Goal: Transaction & Acquisition: Purchase product/service

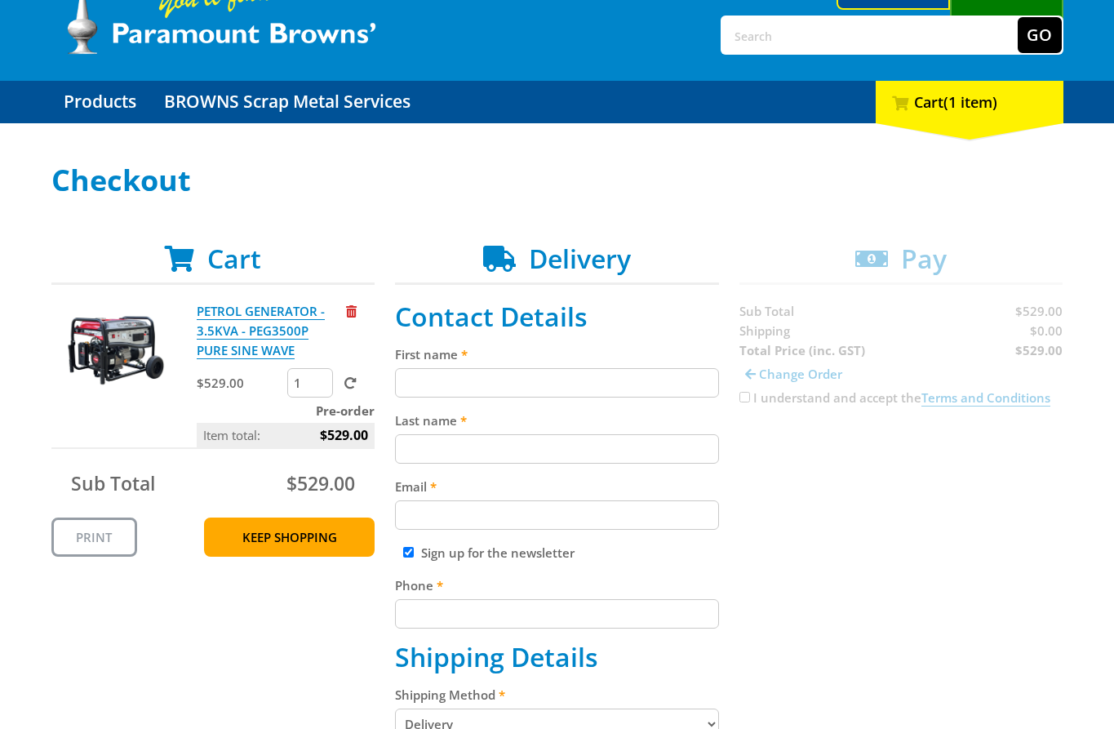
scroll to position [92, 0]
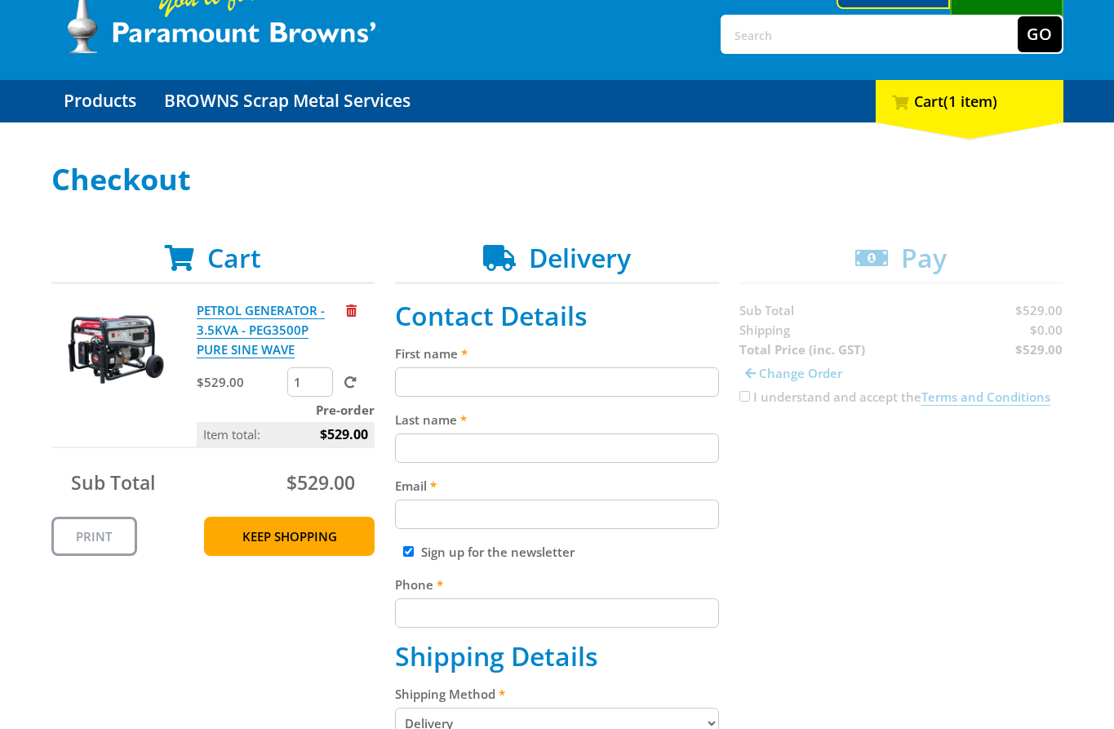
click at [612, 368] on input "First name" at bounding box center [557, 381] width 324 height 29
paste input "[PERSON_NAME]"
type input "[PERSON_NAME]"
type input "787797979"
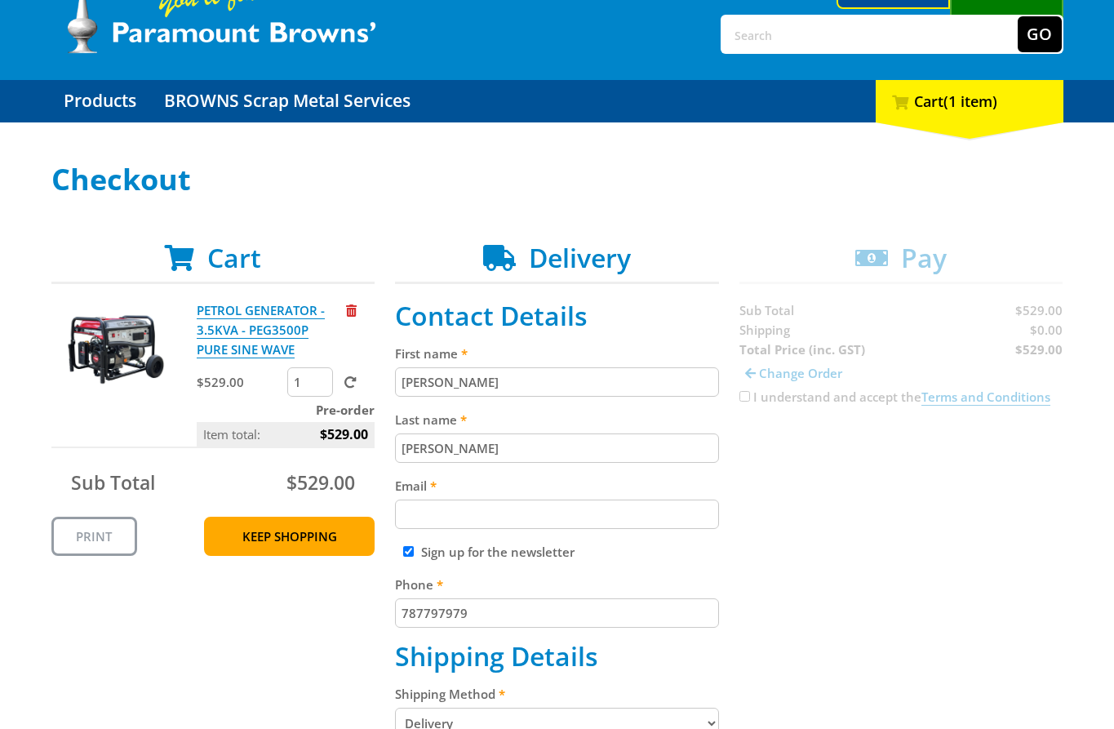
type input "[STREET_ADDRESS]"
type input "[GEOGRAPHIC_DATA]"
type input "LE67"
type input "[PERSON_NAME]"
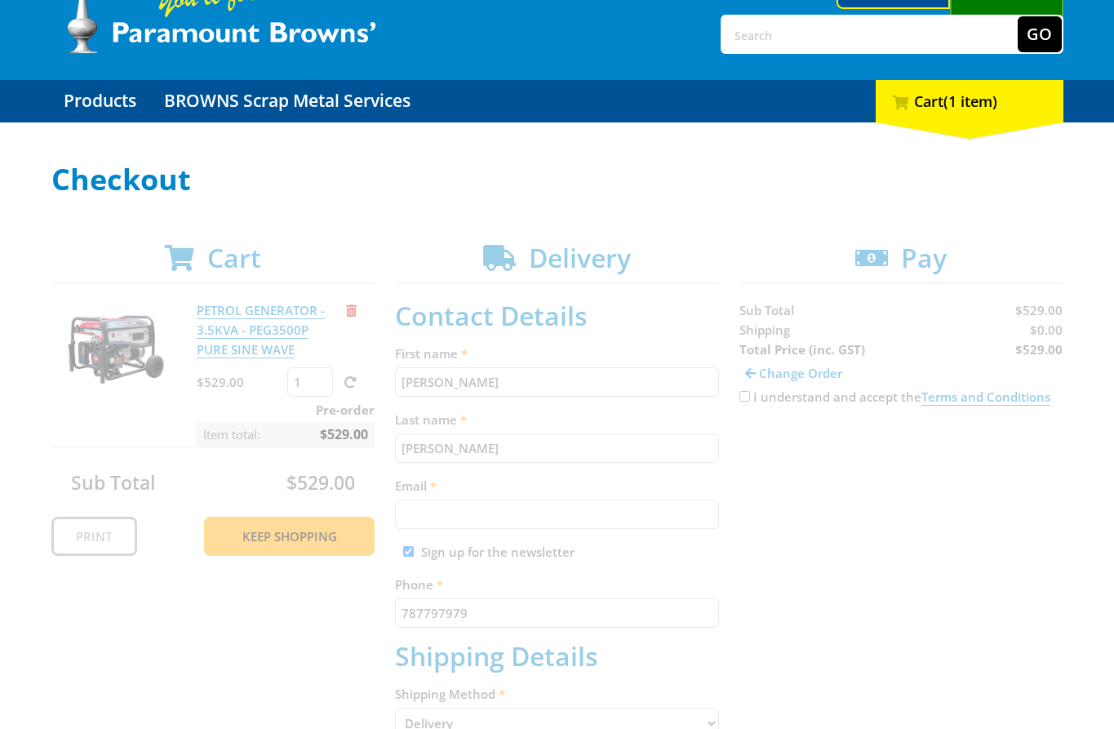
paste input "[PERSON_NAME]"
type input "[PERSON_NAME] SmithJohn [PERSON_NAME]"
select select "Pickup"
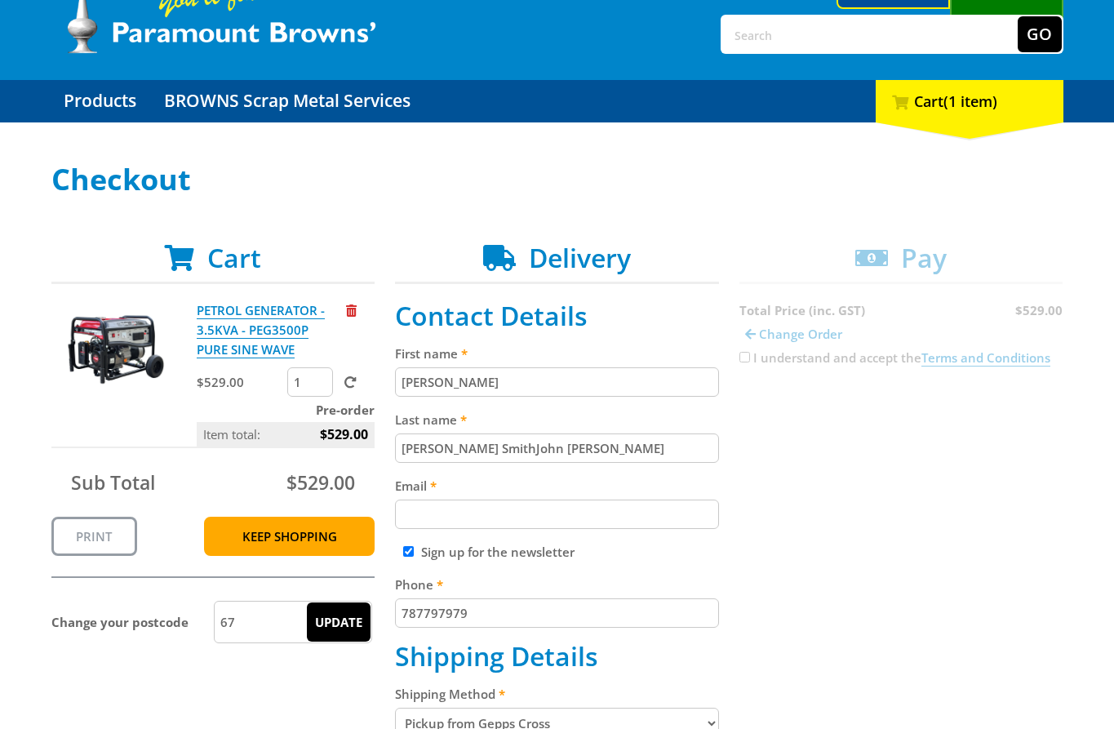
paste input "text"
drag, startPoint x: 584, startPoint y: 442, endPoint x: 397, endPoint y: 441, distance: 187.7
click at [397, 441] on div "Cart PETROL GENERATOR - 3.5KVA - PEG3500P PURE SINE WAVE $529.00 1 Pre-order It…" at bounding box center [557, 651] width 1012 height 818
type input "[PERSON_NAME]"
click at [953, 483] on div "Cart PETROL GENERATOR - 3.5KVA - PEG3500P PURE SINE WAVE $529.00 1 Pre-order It…" at bounding box center [557, 651] width 1012 height 818
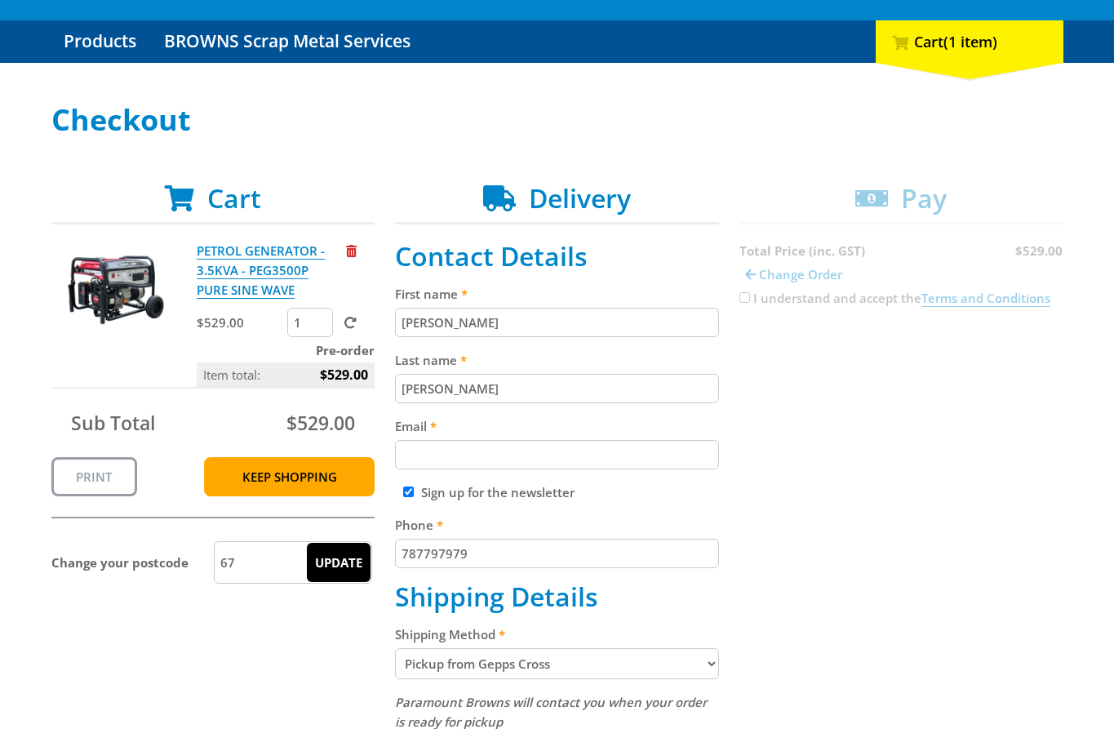
scroll to position [158, 0]
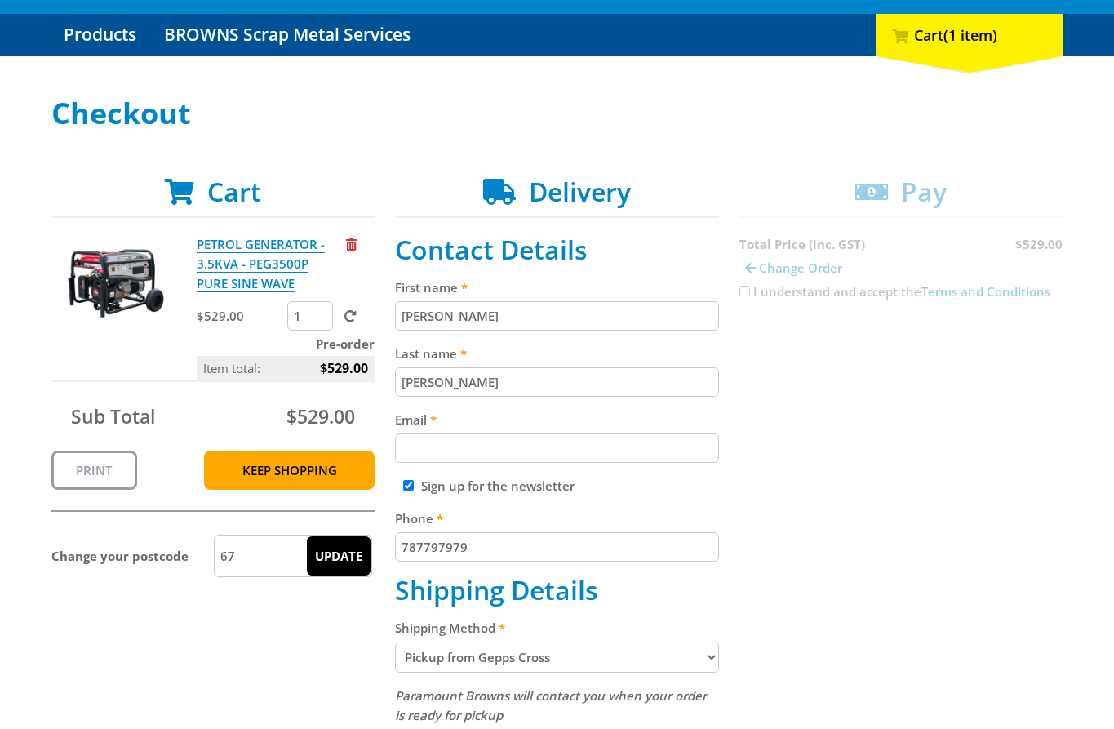
click at [420, 431] on div "Email" at bounding box center [557, 436] width 324 height 53
click at [468, 449] on input "Email" at bounding box center [557, 447] width 324 height 29
paste input "[EMAIL_ADDRESS][DOMAIN_NAME]"
type input "[EMAIL_ADDRESS][DOMAIN_NAME]"
click at [875, 391] on div "Cart PETROL GENERATOR - 3.5KVA - PEG3500P PURE SINE WAVE $529.00 1 Pre-order It…" at bounding box center [557, 585] width 1012 height 818
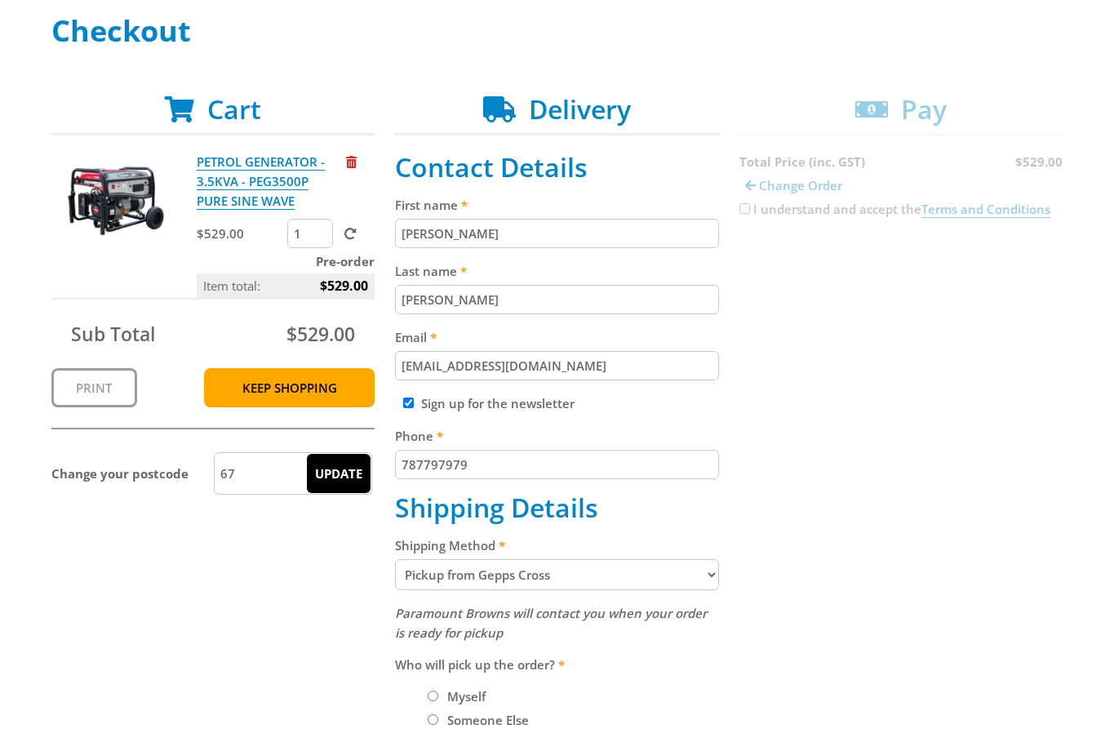
scroll to position [259, 0]
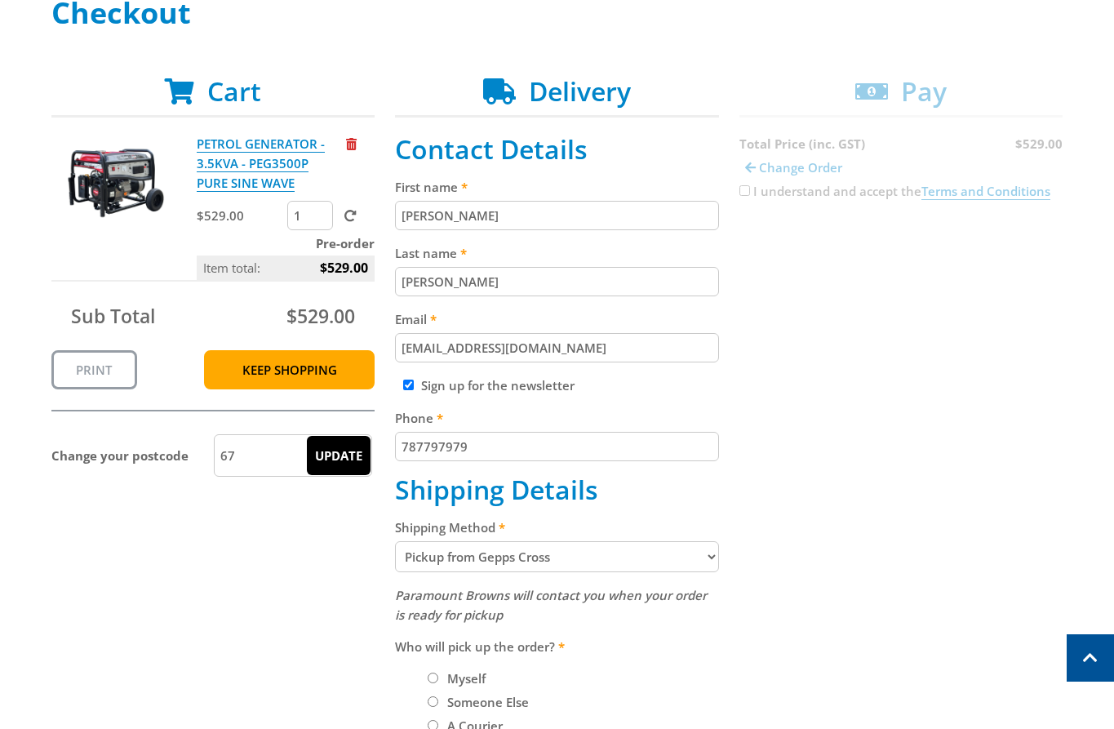
click at [414, 386] on div "Sign up for the newsletter" at bounding box center [557, 385] width 324 height 20
click at [411, 385] on input "Sign up for the newsletter" at bounding box center [408, 384] width 11 height 11
checkbox input "false"
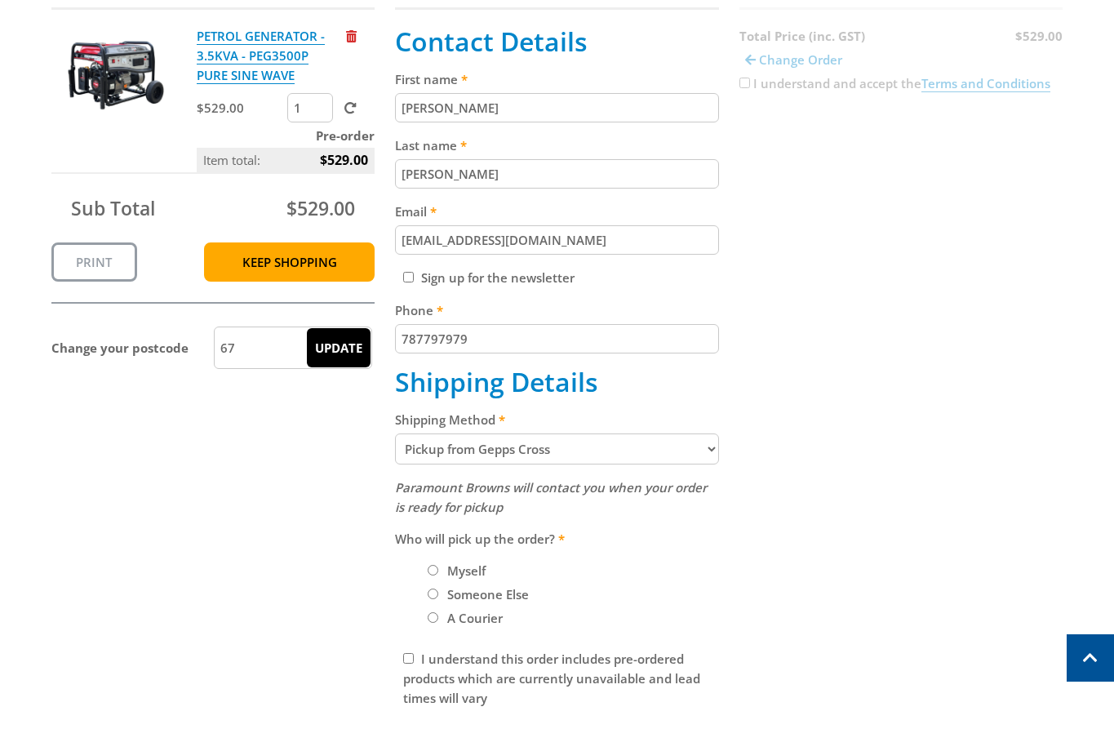
scroll to position [384, 0]
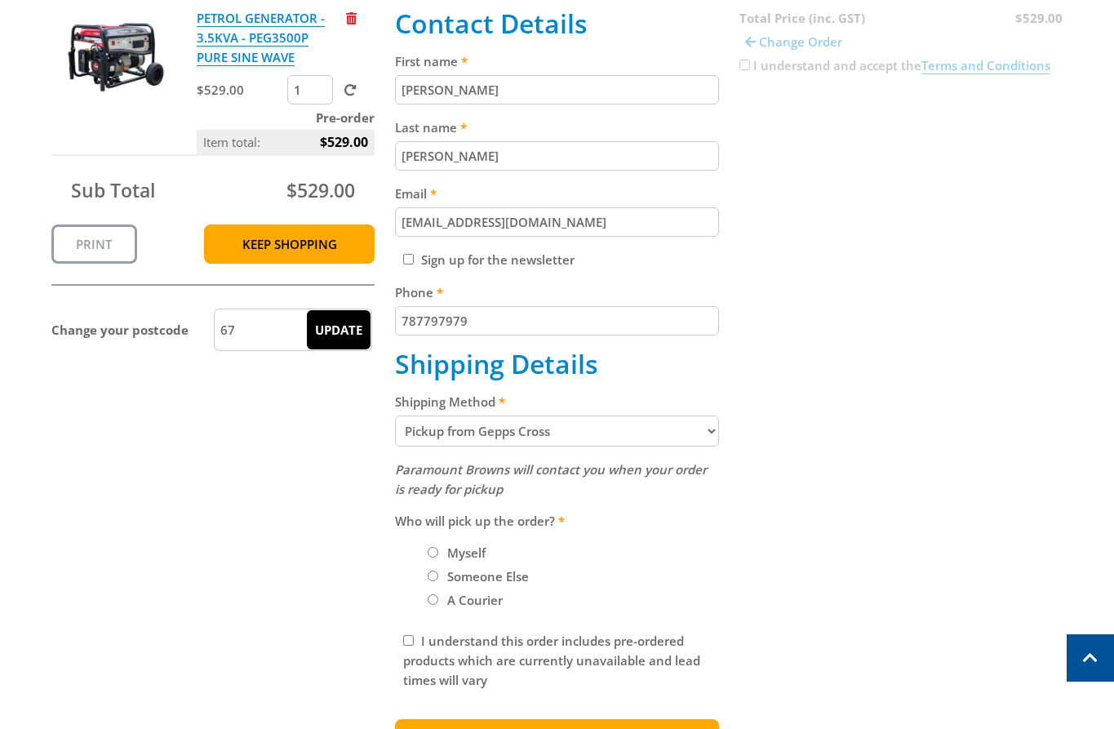
click at [557, 429] on select "Pickup from Gepps Cross Delivery (This order cannot be delivered)" at bounding box center [557, 430] width 324 height 31
click at [395, 415] on select "Pickup from Gepps Cross Delivery (This order cannot be delivered)" at bounding box center [557, 430] width 324 height 31
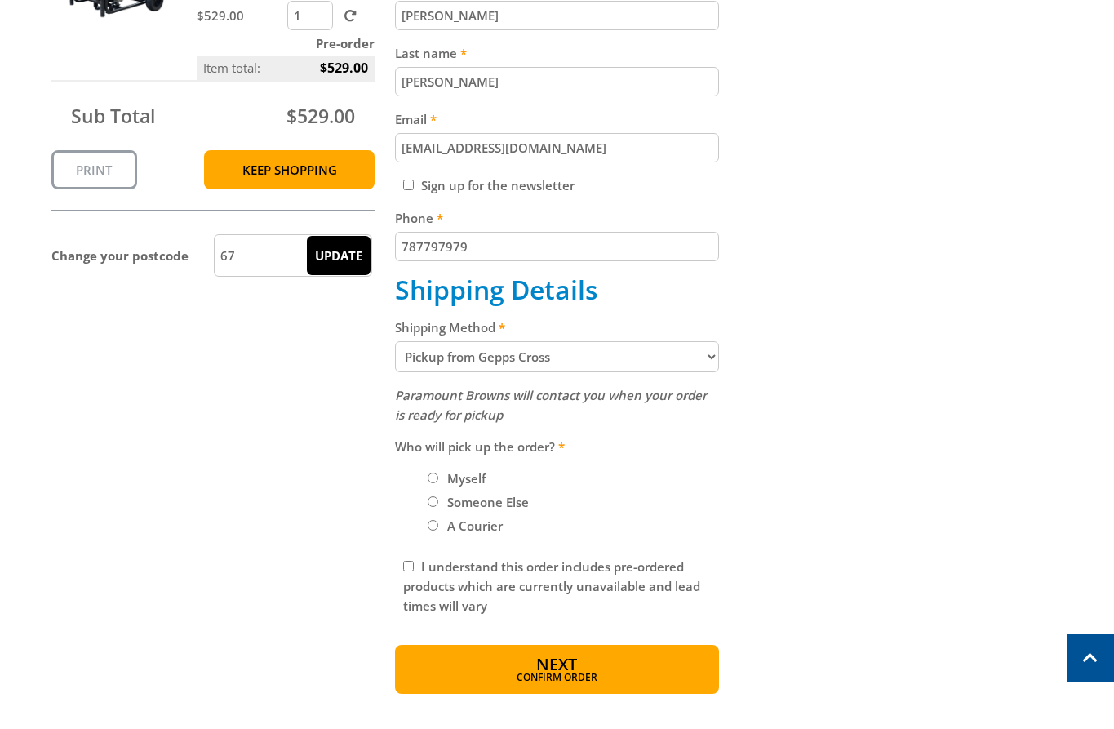
scroll to position [494, 0]
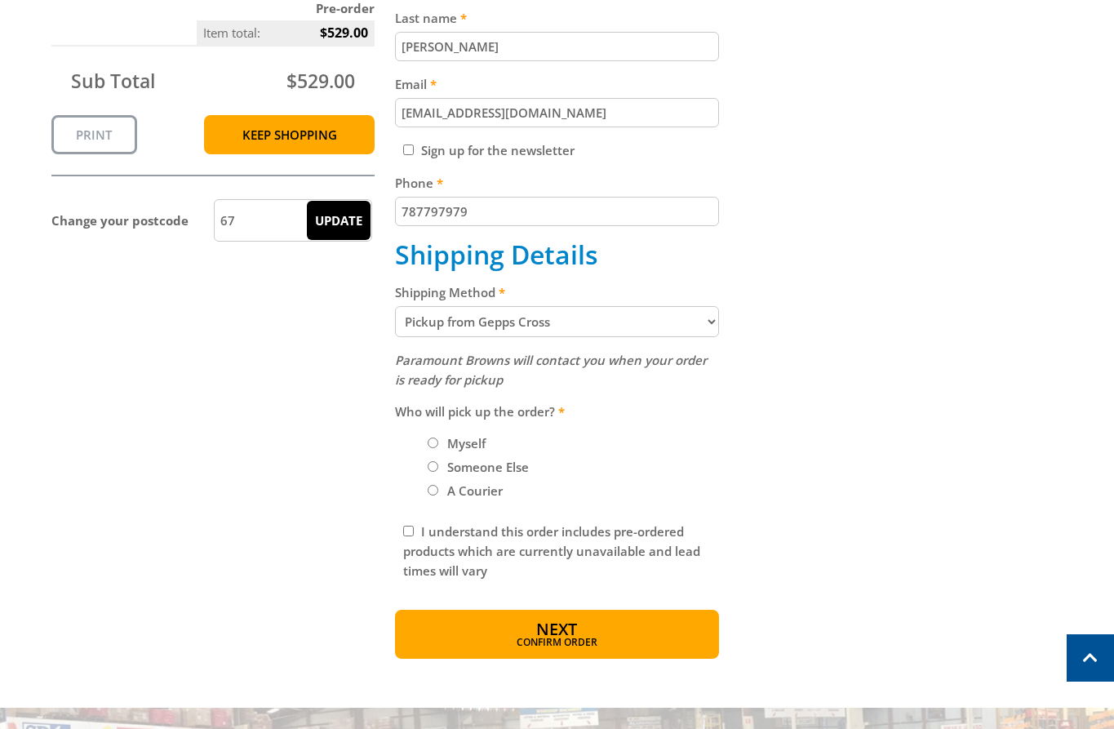
click at [430, 444] on input "Myself" at bounding box center [433, 442] width 11 height 11
radio input "true"
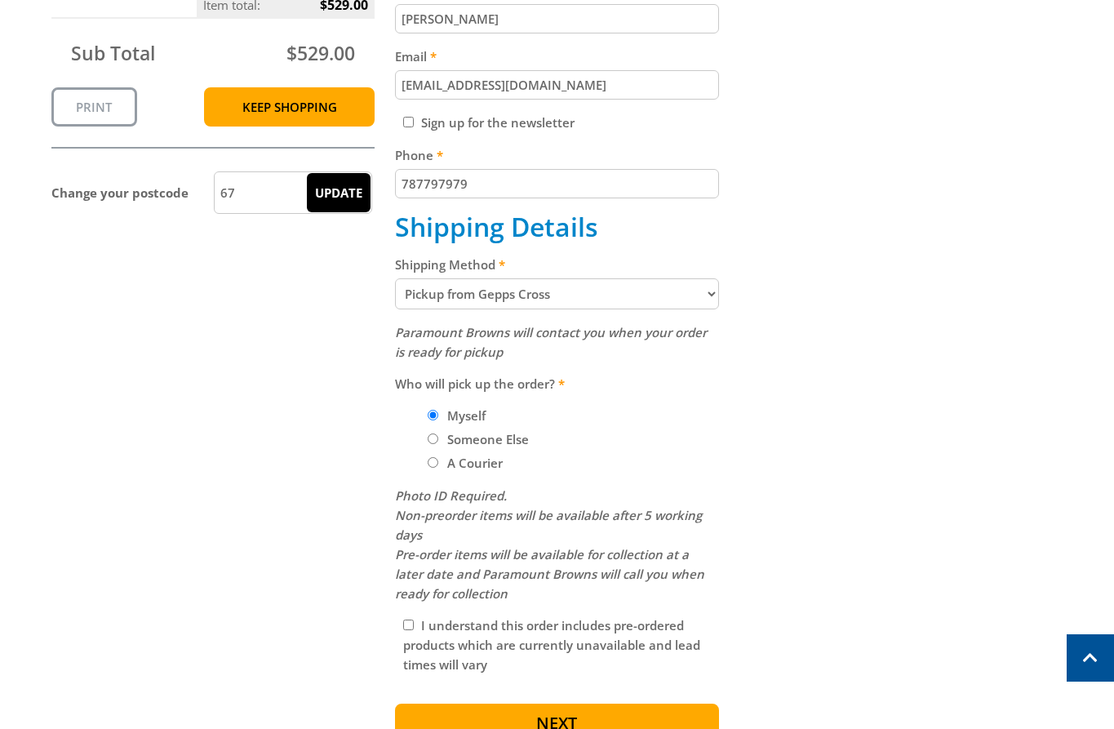
scroll to position [540, 0]
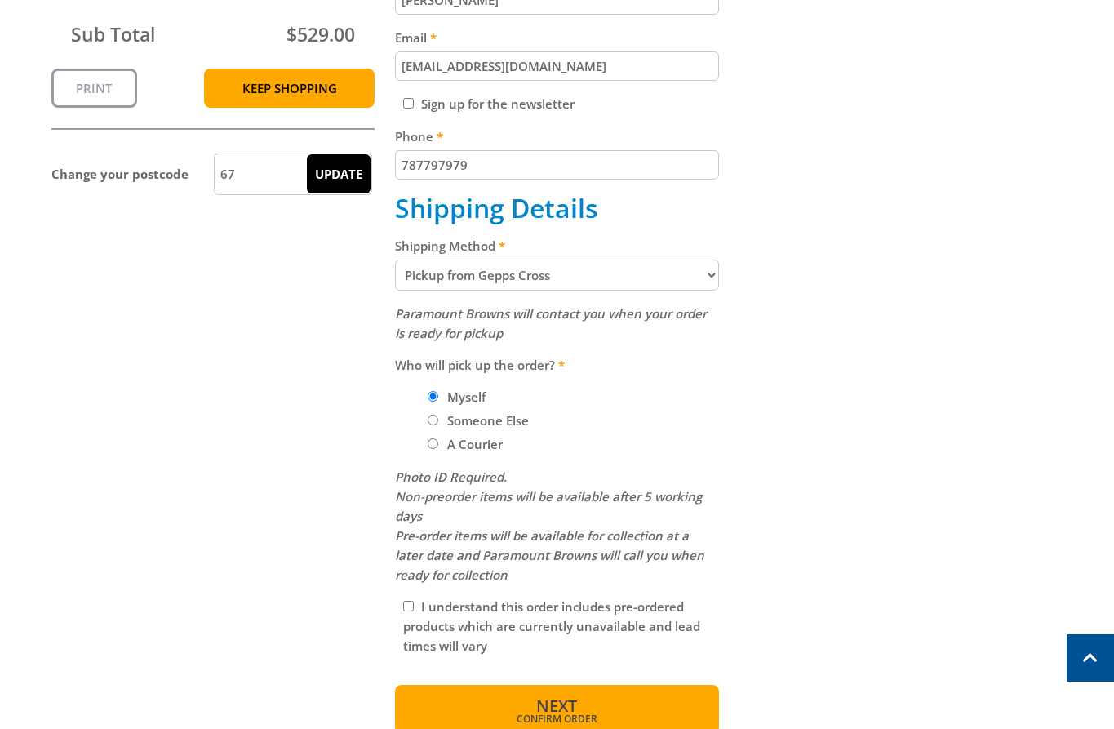
click at [631, 707] on button "Next Confirm order" at bounding box center [557, 709] width 324 height 49
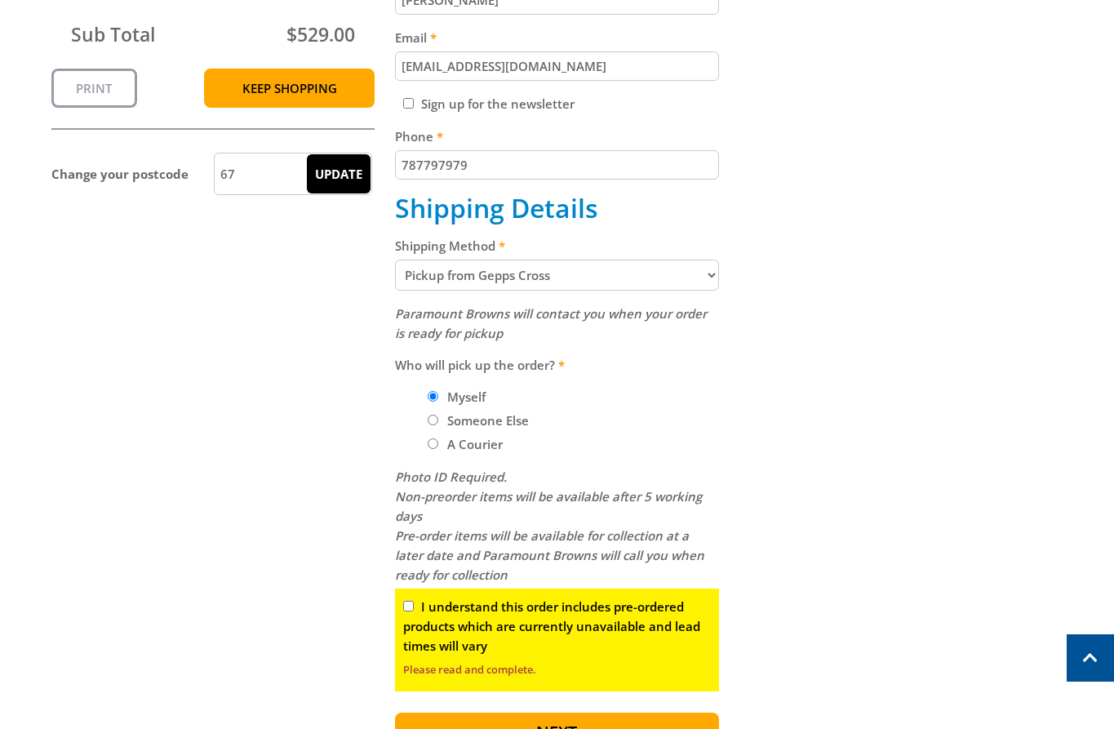
click at [409, 606] on input "I understand this order includes pre-ordered products which are currently unava…" at bounding box center [408, 605] width 11 height 11
checkbox input "true"
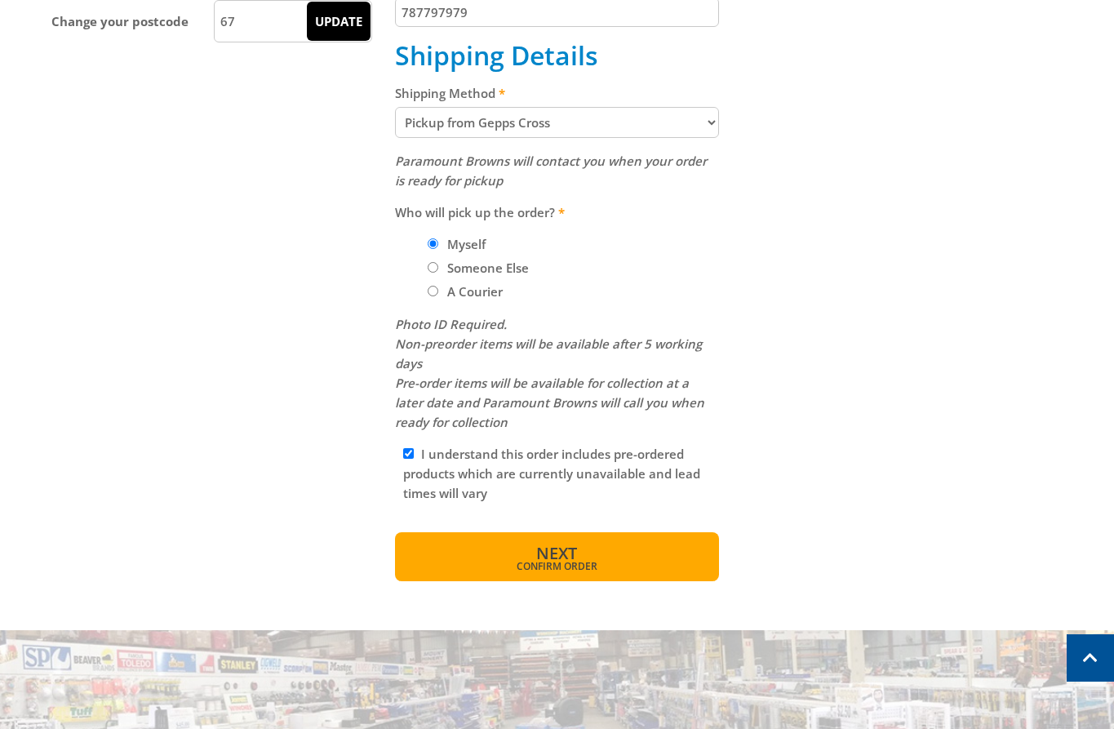
click at [627, 569] on span "Confirm order" at bounding box center [557, 566] width 254 height 10
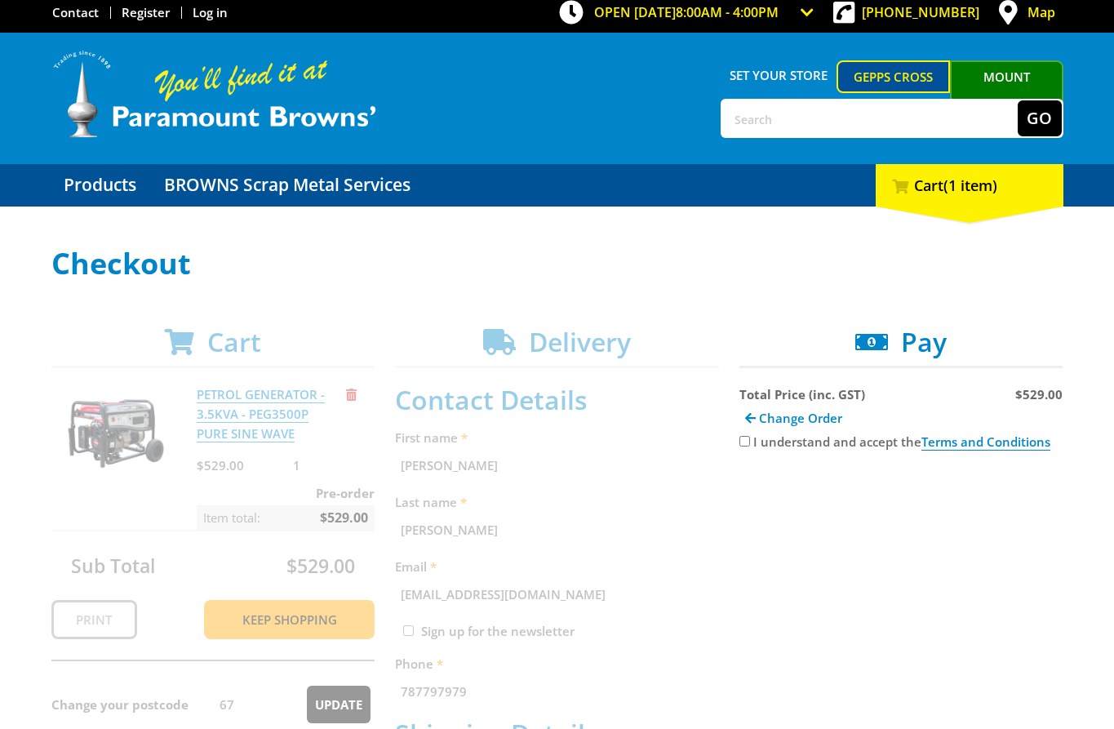
scroll to position [16, 0]
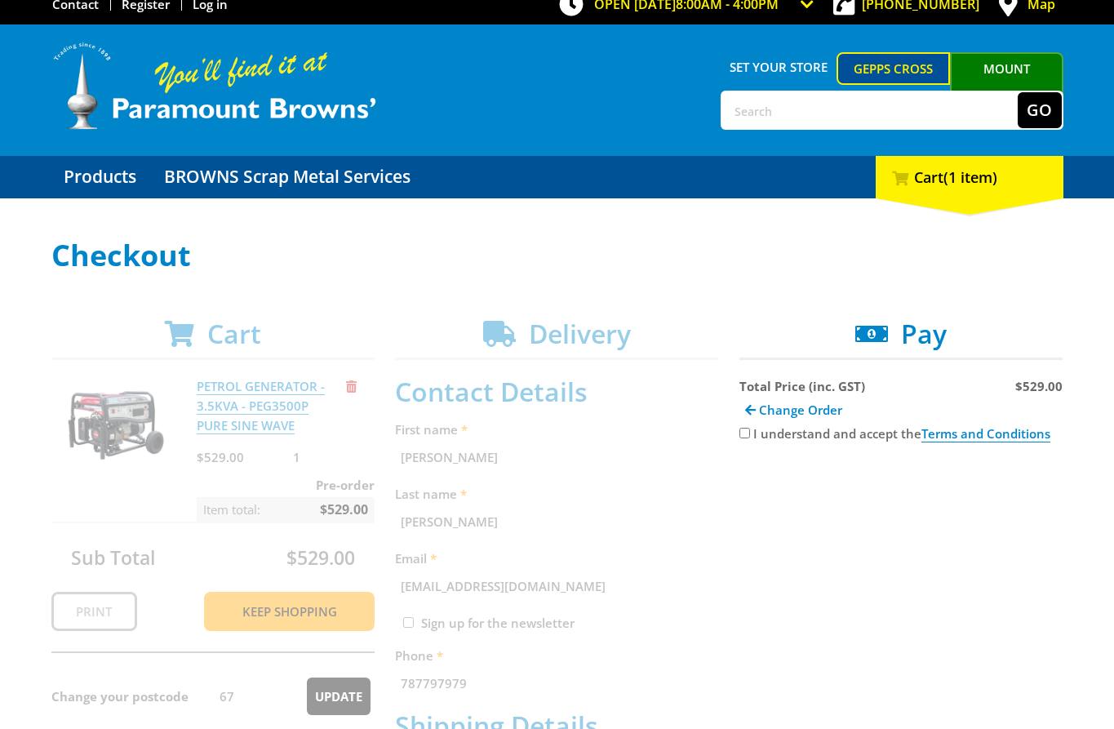
click at [745, 431] on input "I understand and accept the Terms and Conditions" at bounding box center [744, 433] width 11 height 11
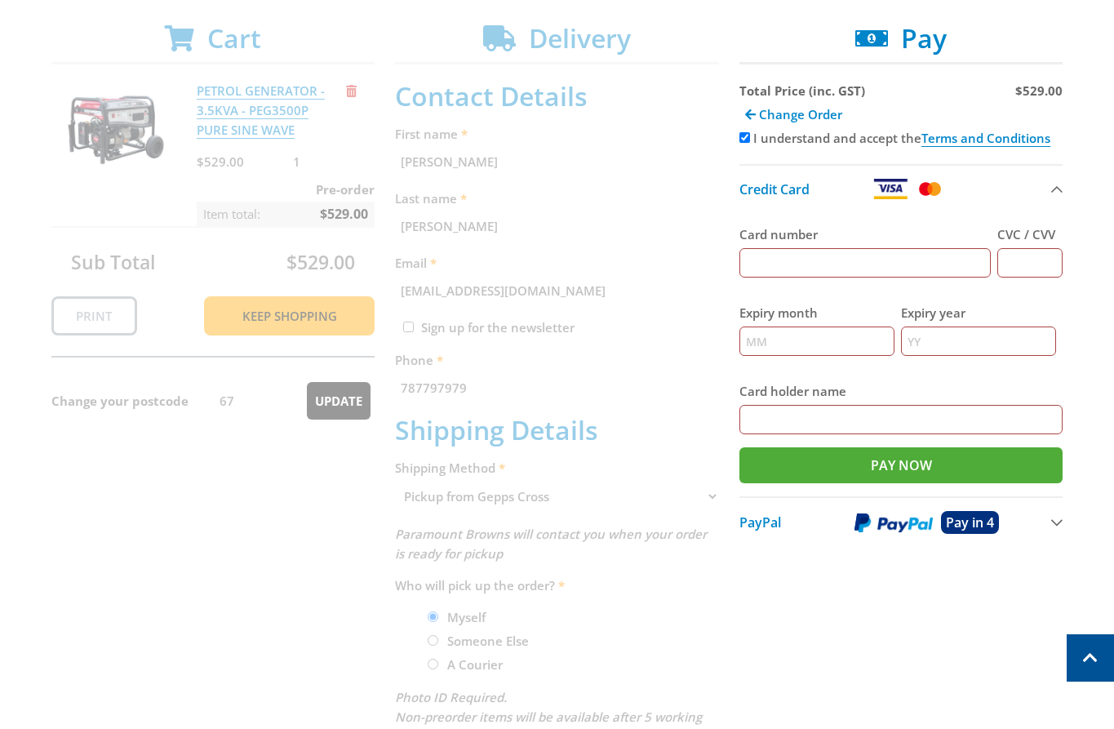
scroll to position [113, 0]
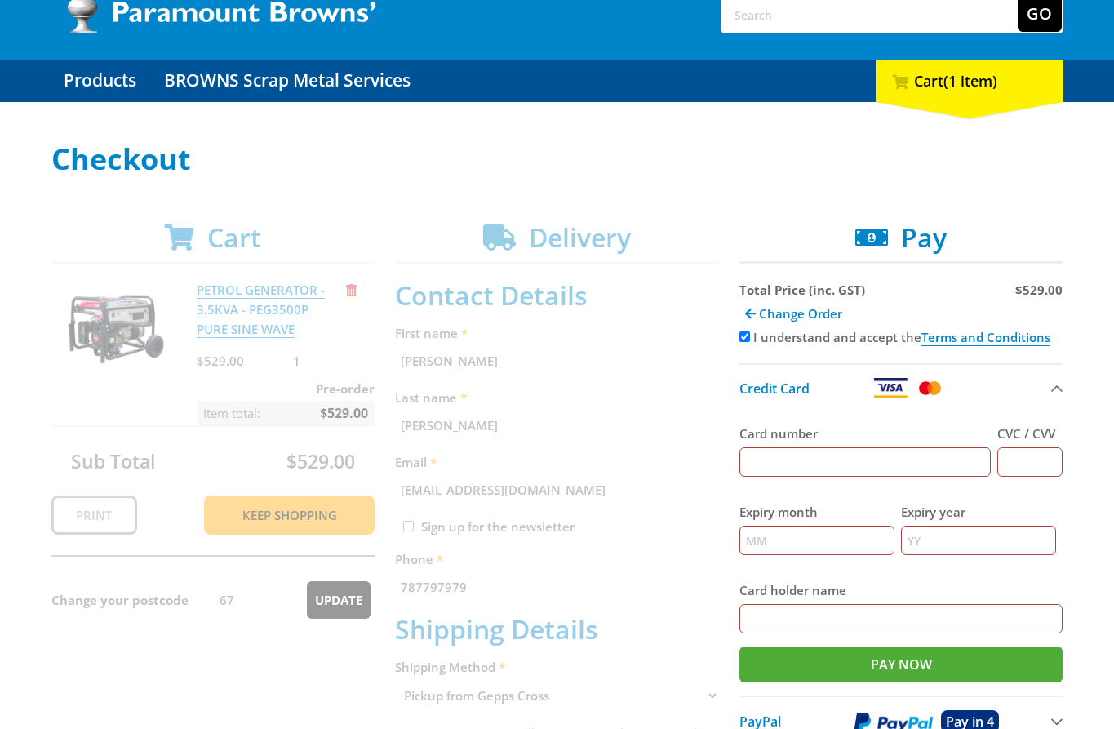
click at [741, 334] on input "I understand and accept the Terms and Conditions" at bounding box center [744, 336] width 11 height 11
checkbox input "false"
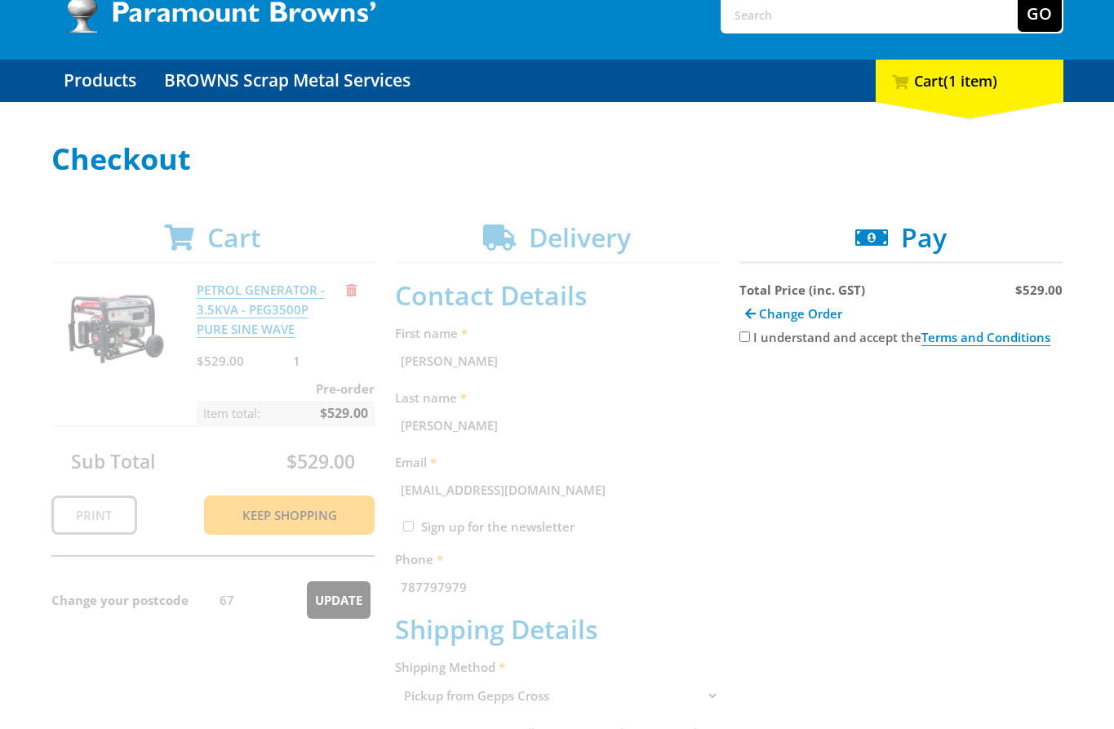
click at [437, 587] on div "Cart PETROL GENERATOR - 3.5KVA - PEG3500P PURE SINE WAVE $529.00 1 Pre-order It…" at bounding box center [557, 687] width 1012 height 931
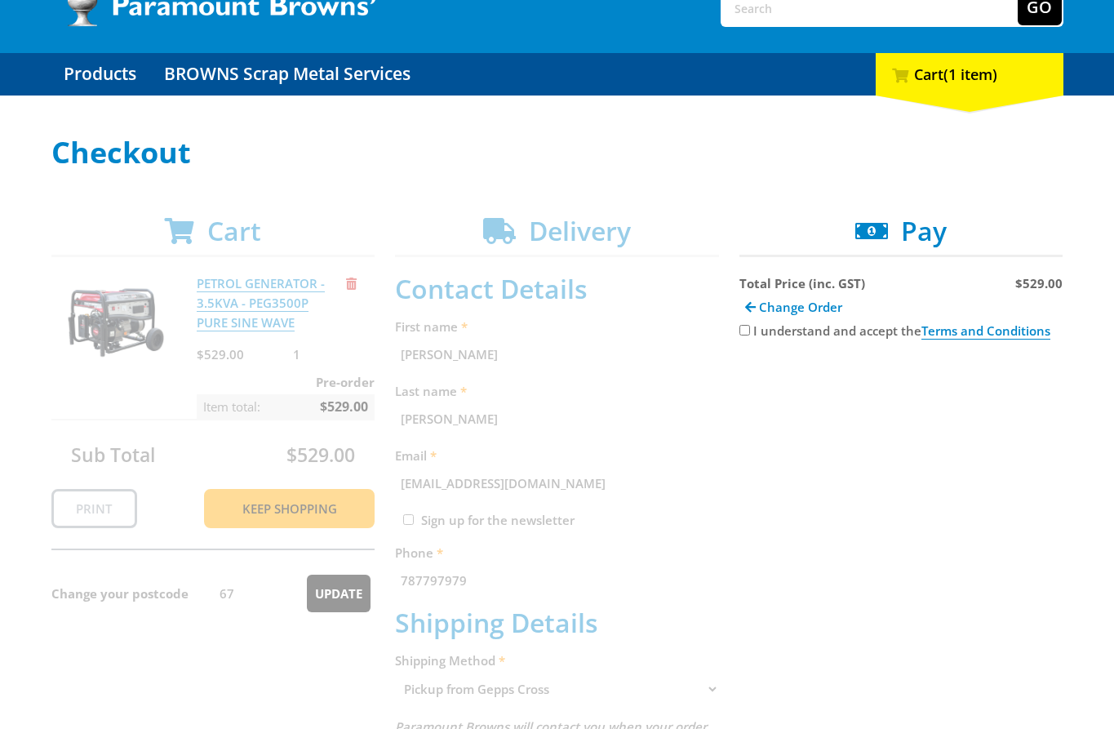
scroll to position [121, 0]
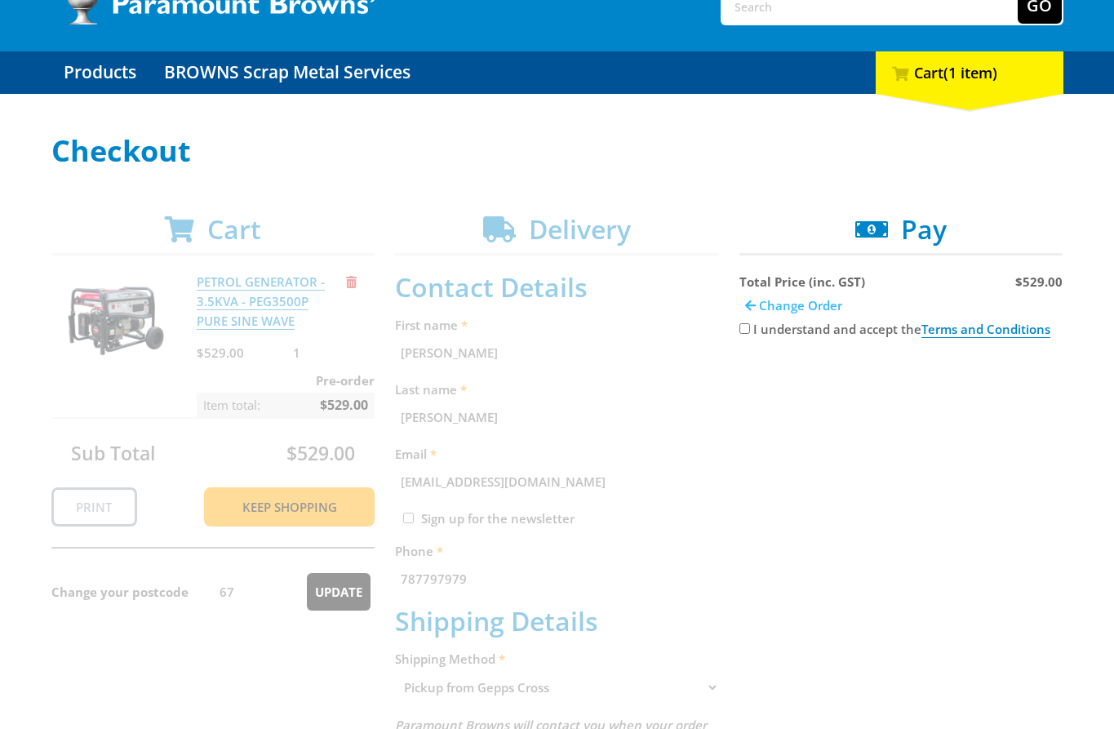
click at [739, 314] on link "Change Order" at bounding box center [793, 305] width 109 height 28
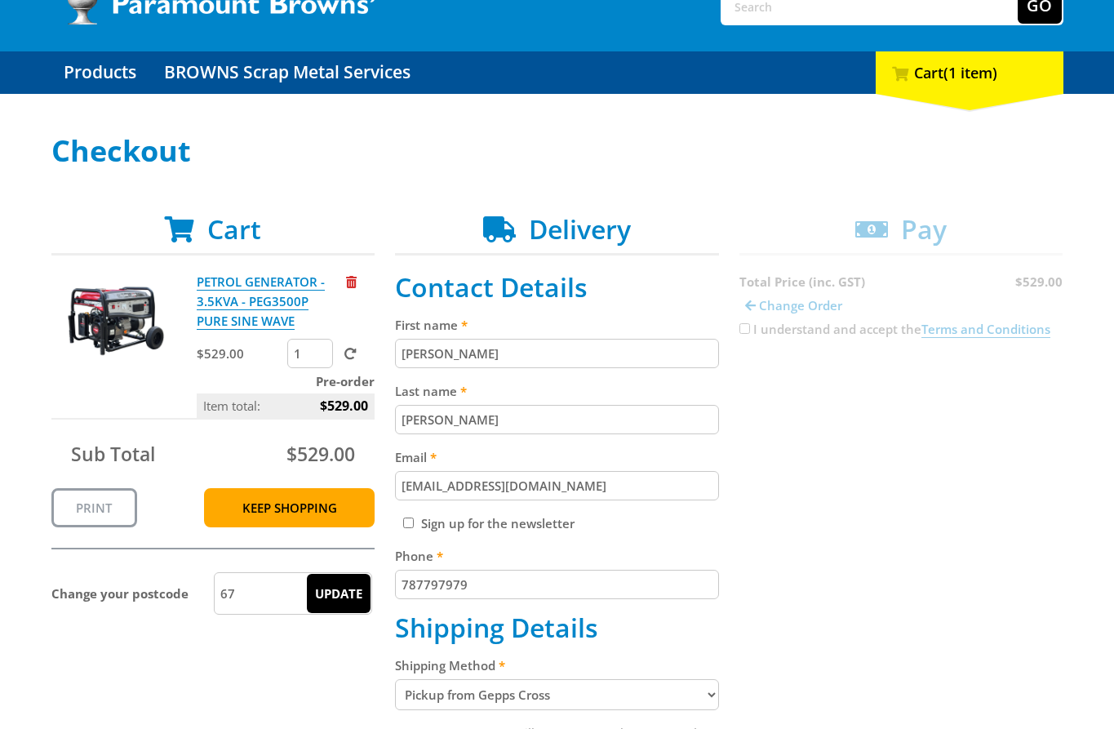
click at [742, 304] on div "Cart PETROL GENERATOR - 3.5KVA - PEG3500P PURE SINE WAVE $529.00 1 Pre-order It…" at bounding box center [557, 683] width 1012 height 939
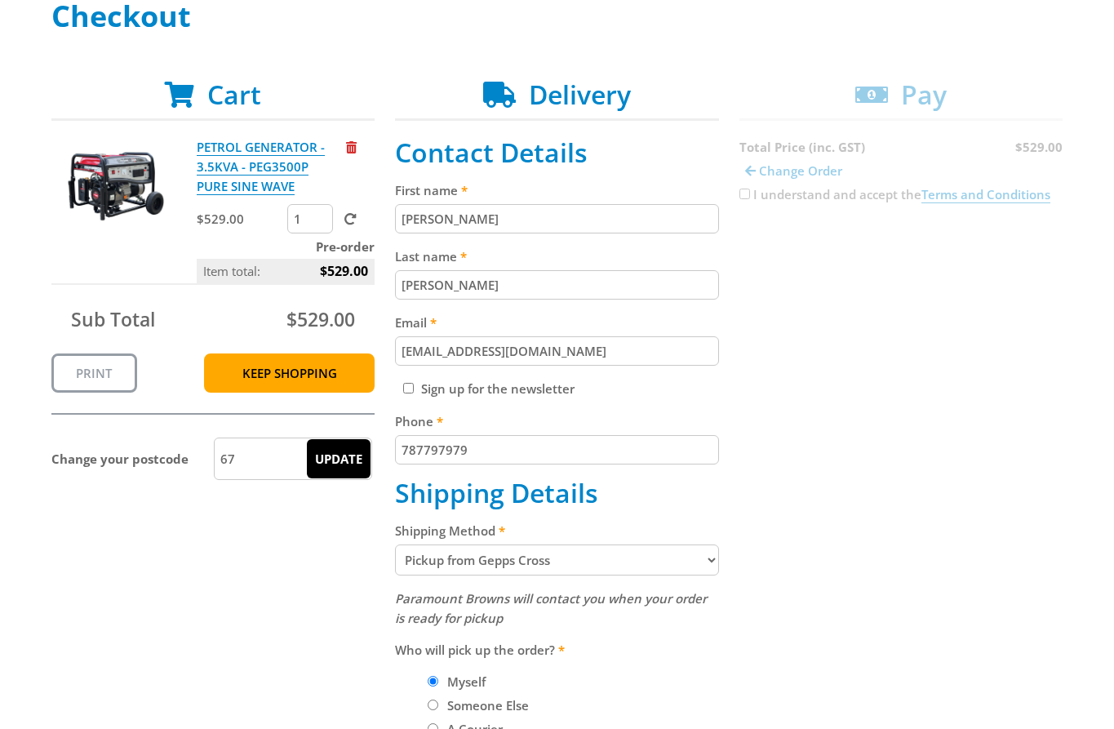
scroll to position [273, 0]
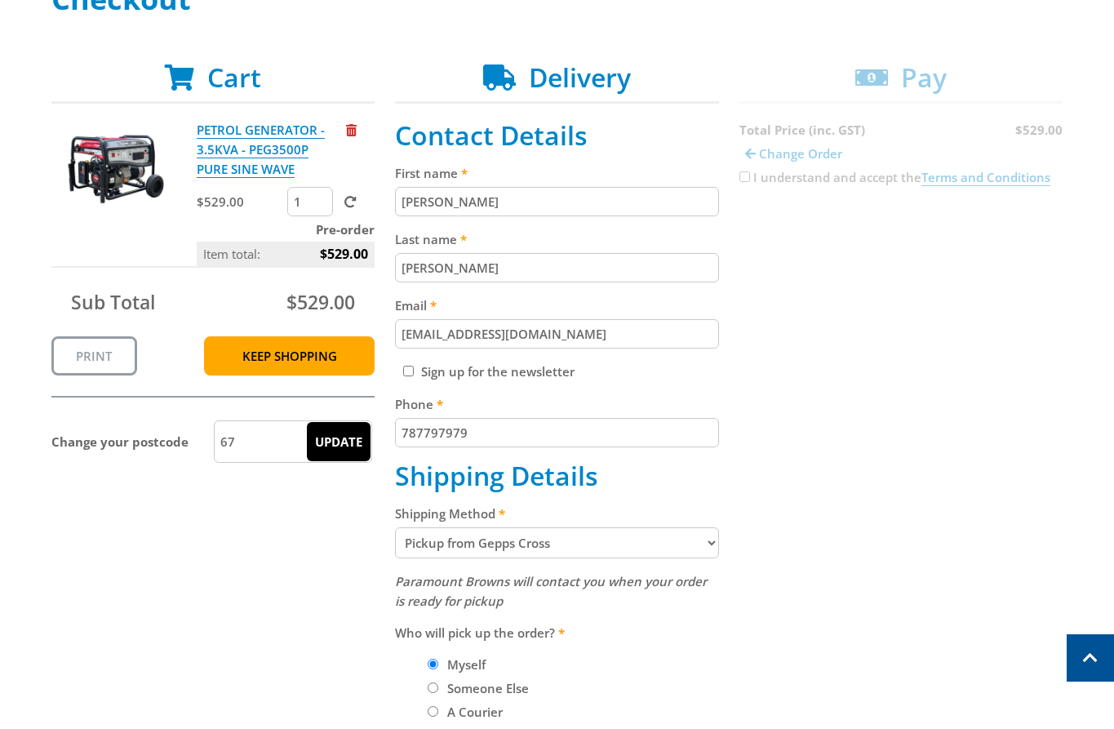
click at [557, 550] on select "Pickup from Gepps Cross Delivery (This order cannot be delivered)" at bounding box center [557, 542] width 324 height 31
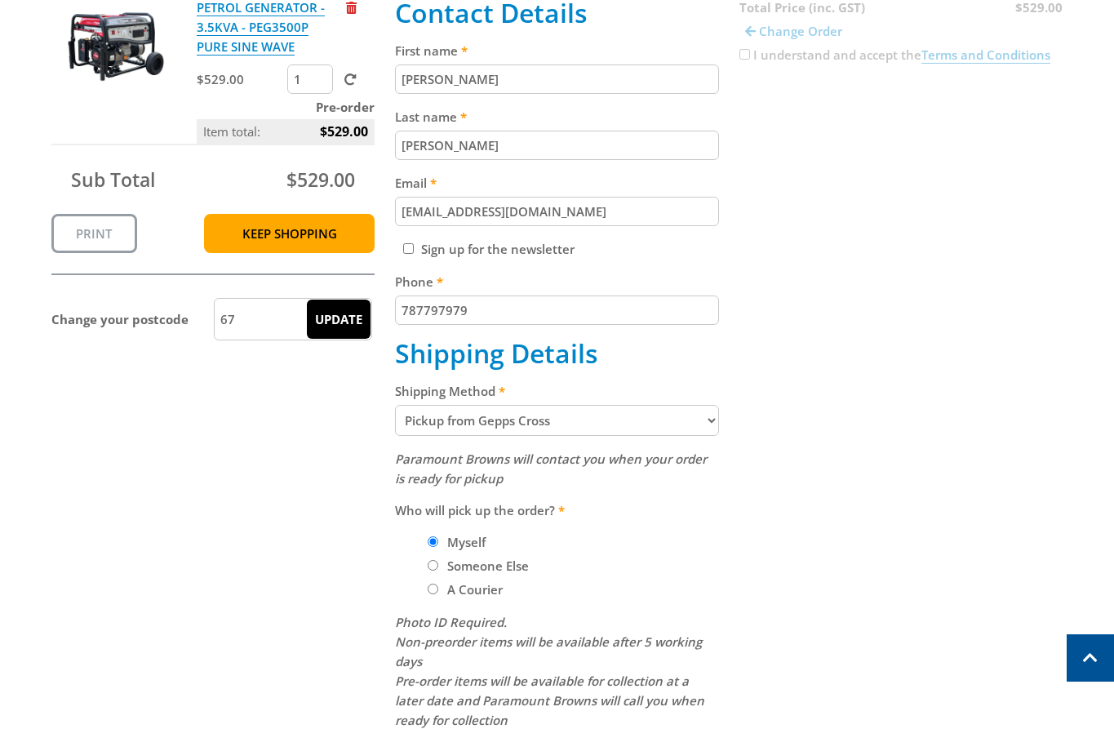
scroll to position [413, 0]
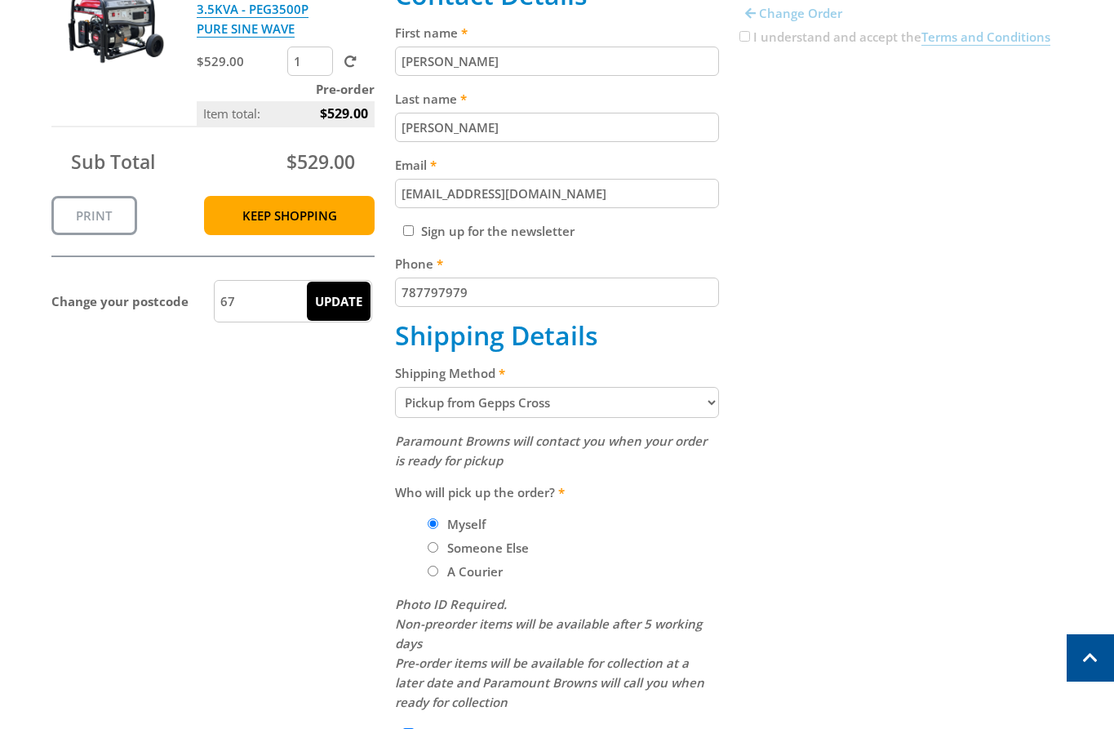
click at [509, 388] on select "Pickup from Gepps Cross Delivery (This order cannot be delivered)" at bounding box center [557, 402] width 324 height 31
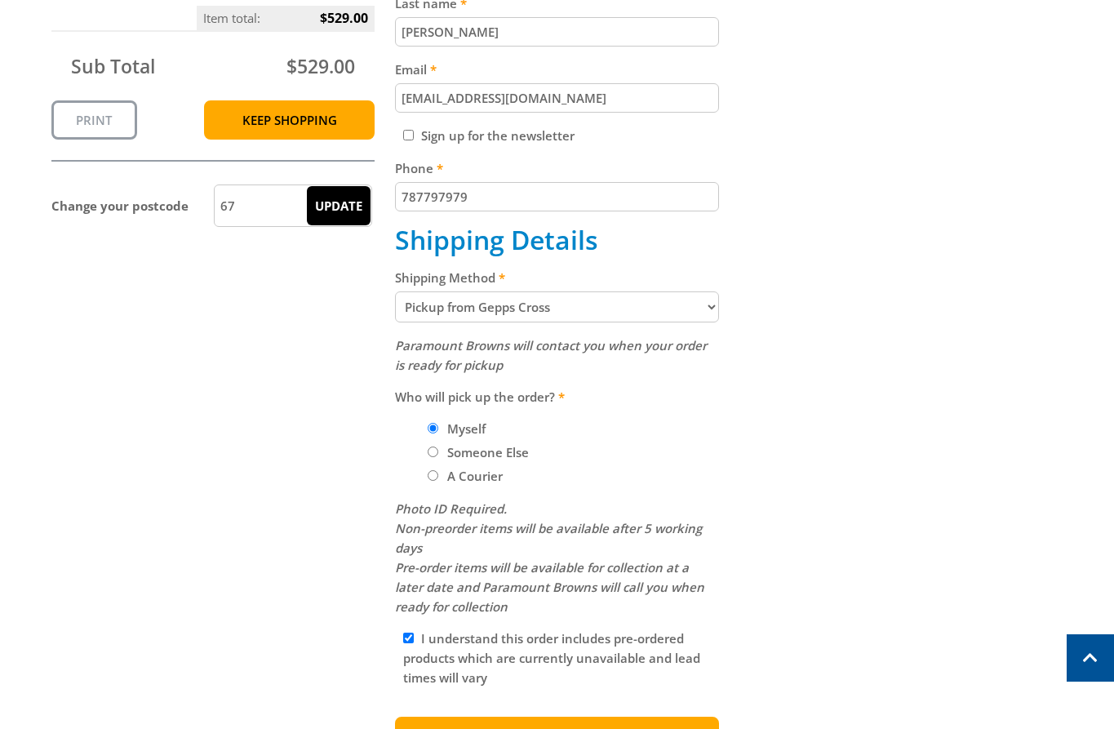
scroll to position [527, 0]
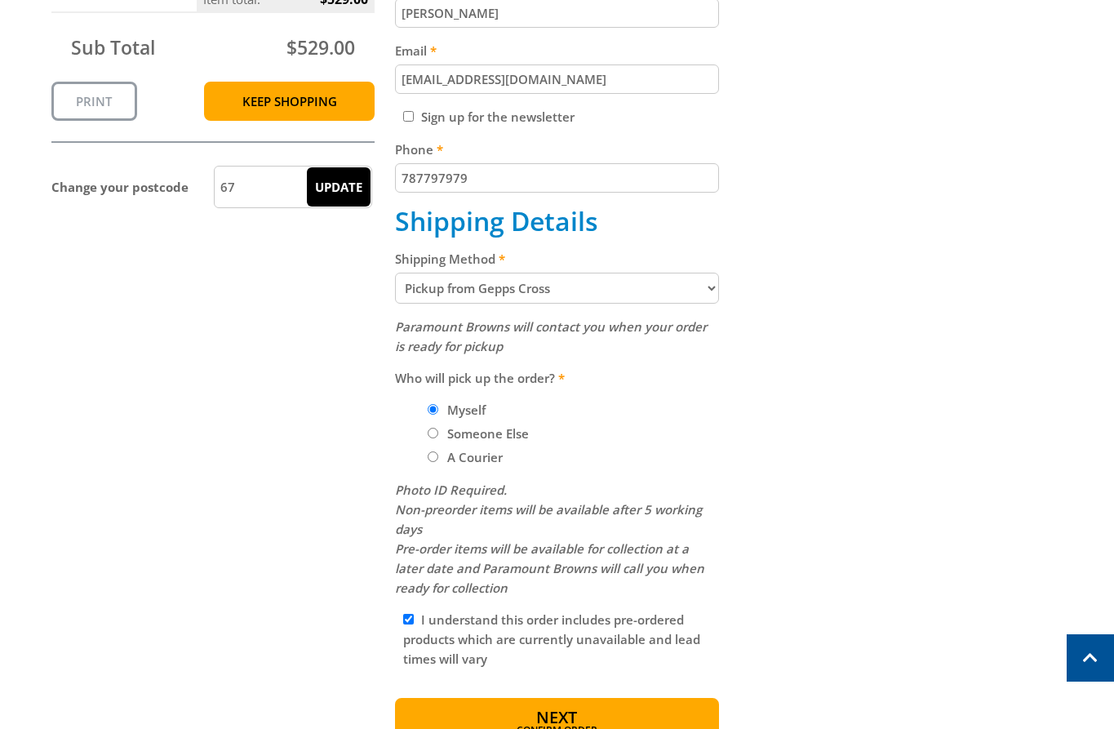
click at [553, 293] on select "Pickup from Gepps Cross Delivery (This order cannot be delivered)" at bounding box center [557, 288] width 324 height 31
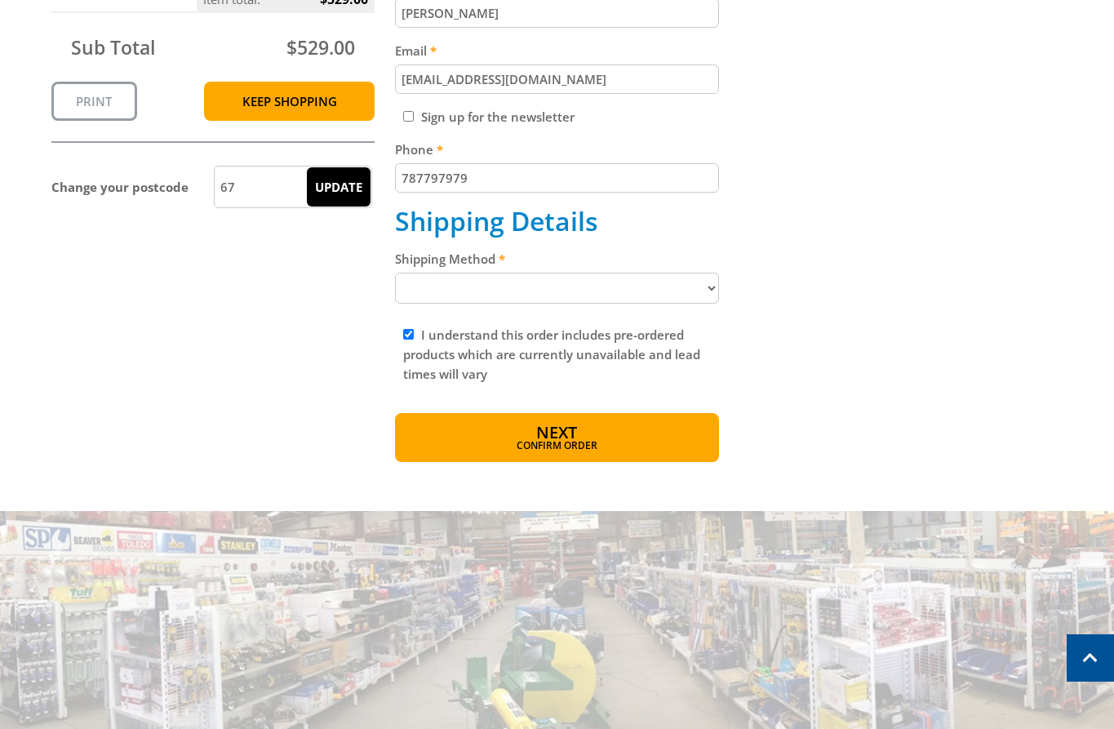
click at [541, 288] on select "Pickup from Gepps Cross Delivery (This order cannot be delivered)" at bounding box center [557, 288] width 324 height 31
select select "Pickup"
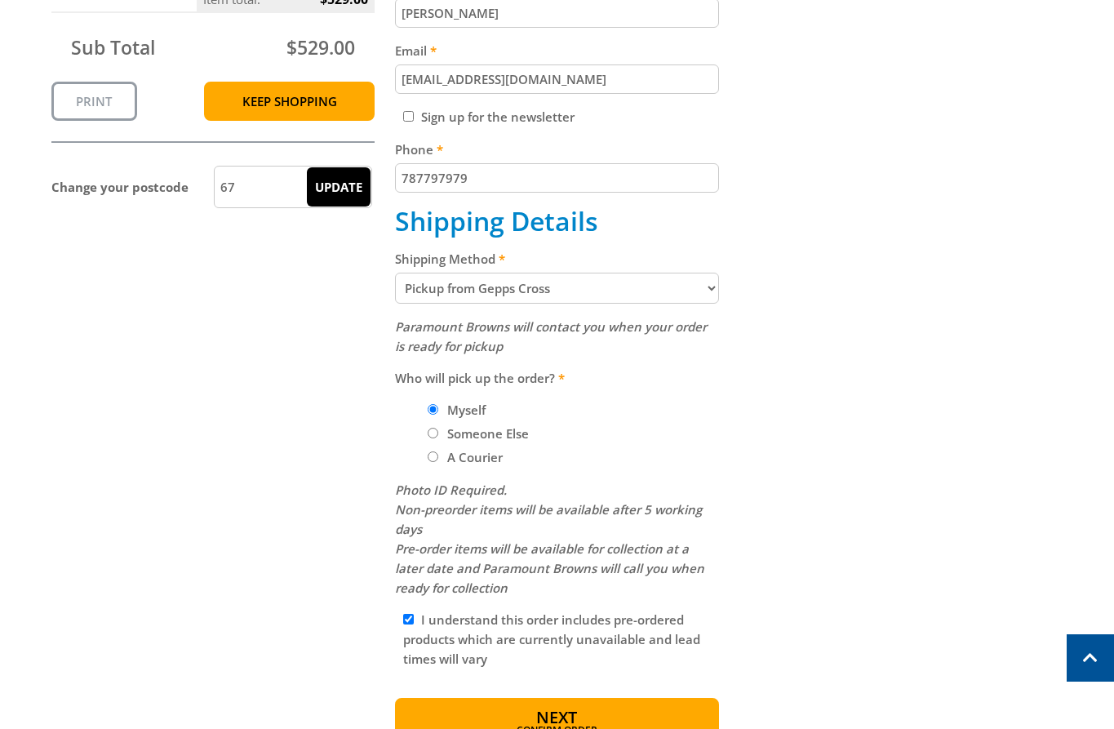
click at [533, 288] on select "Pickup from Gepps Cross Delivery (This order cannot be delivered)" at bounding box center [557, 288] width 324 height 31
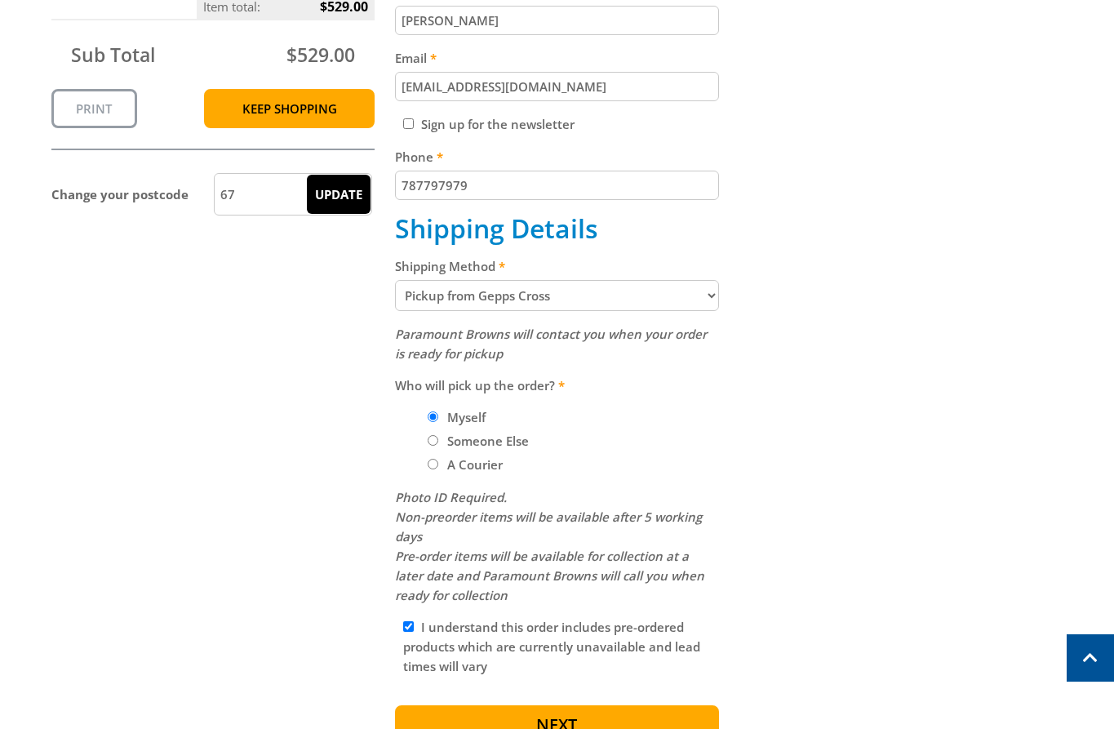
scroll to position [511, 0]
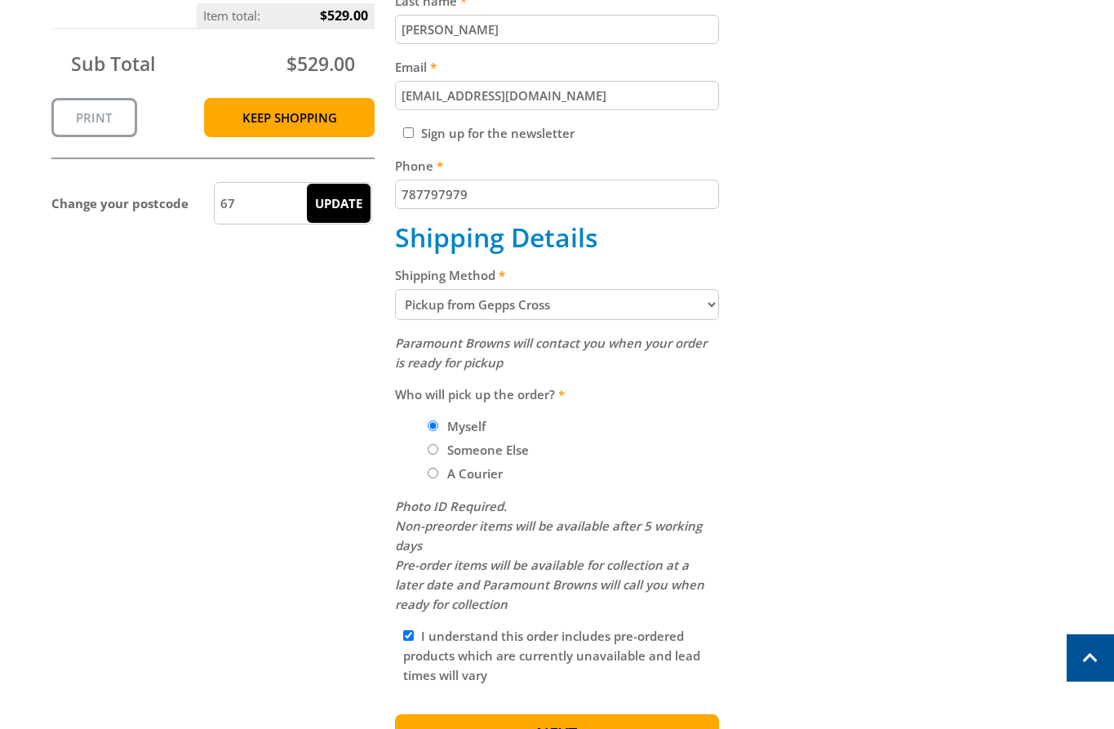
drag, startPoint x: 710, startPoint y: 388, endPoint x: 718, endPoint y: 386, distance: 8.3
click at [710, 387] on label "Who will pick up the order?" at bounding box center [557, 394] width 324 height 20
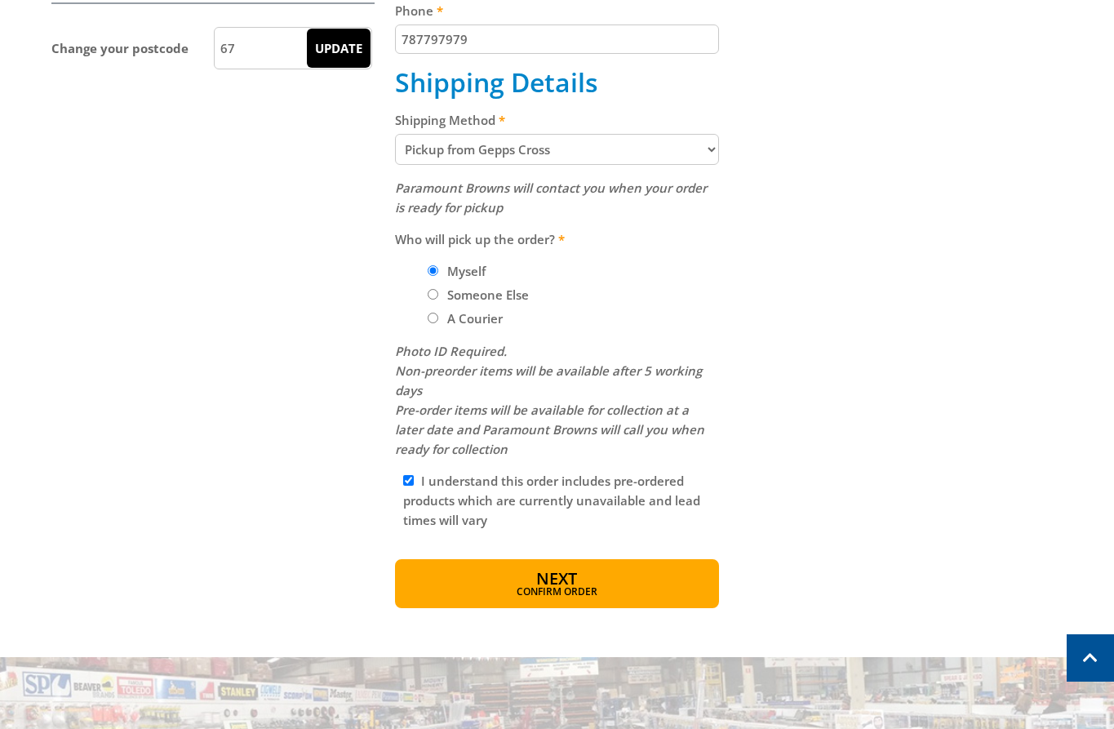
scroll to position [671, 0]
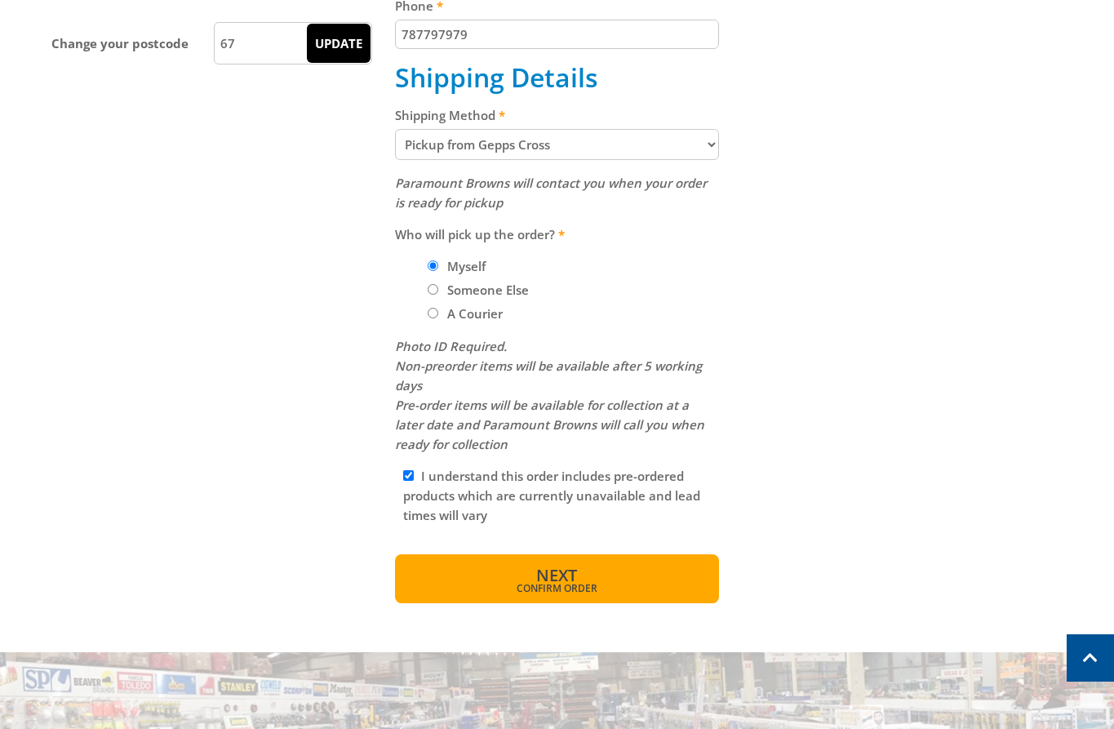
click at [584, 561] on button "Next Confirm order" at bounding box center [557, 578] width 324 height 49
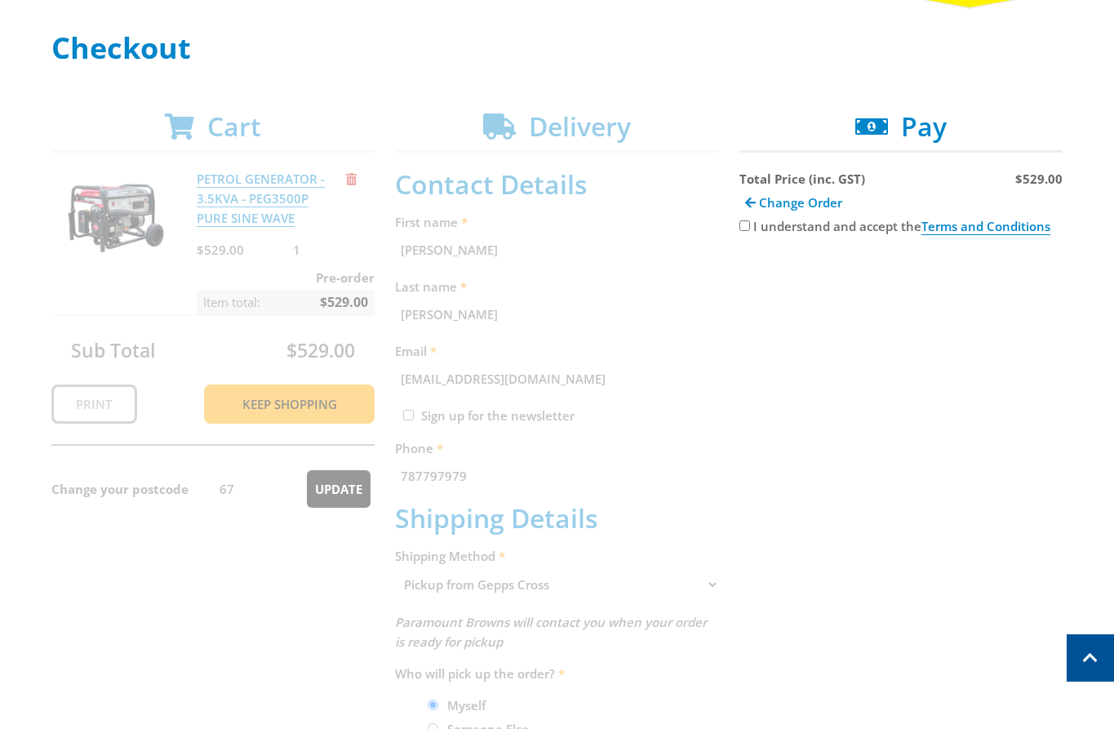
scroll to position [0, 0]
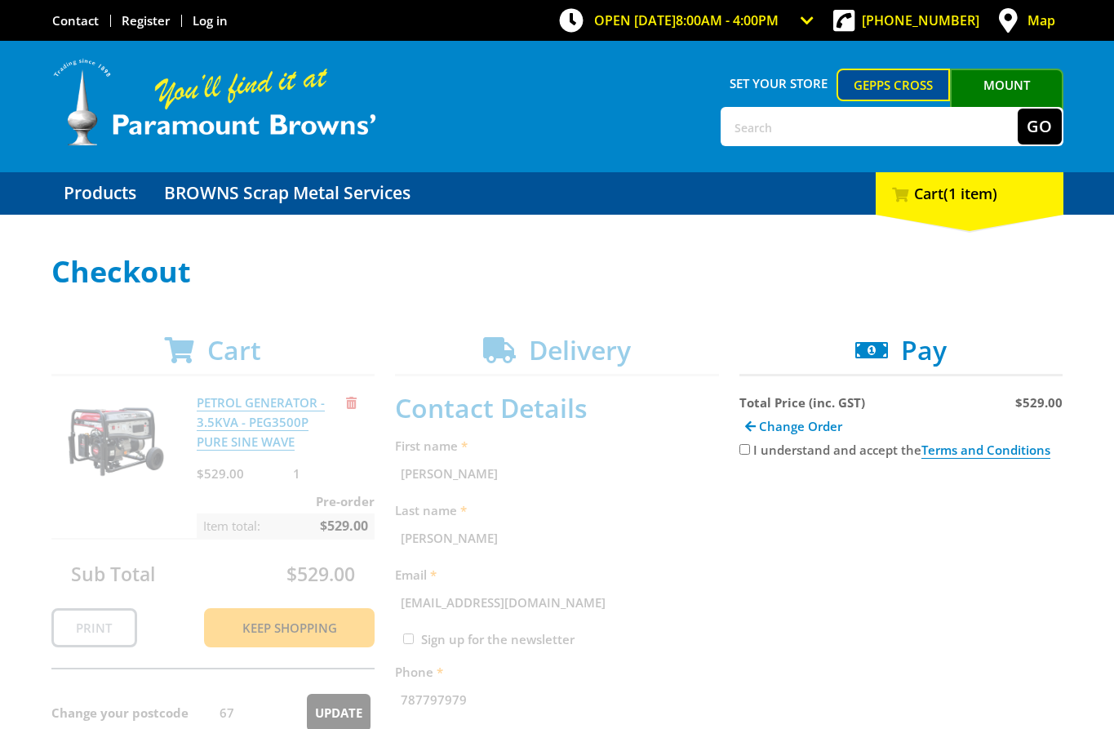
click at [1039, 402] on strong "$529.00" at bounding box center [1038, 402] width 47 height 16
copy strong "529.00"
click at [755, 453] on label "I understand and accept the Terms and Conditions" at bounding box center [901, 449] width 297 height 17
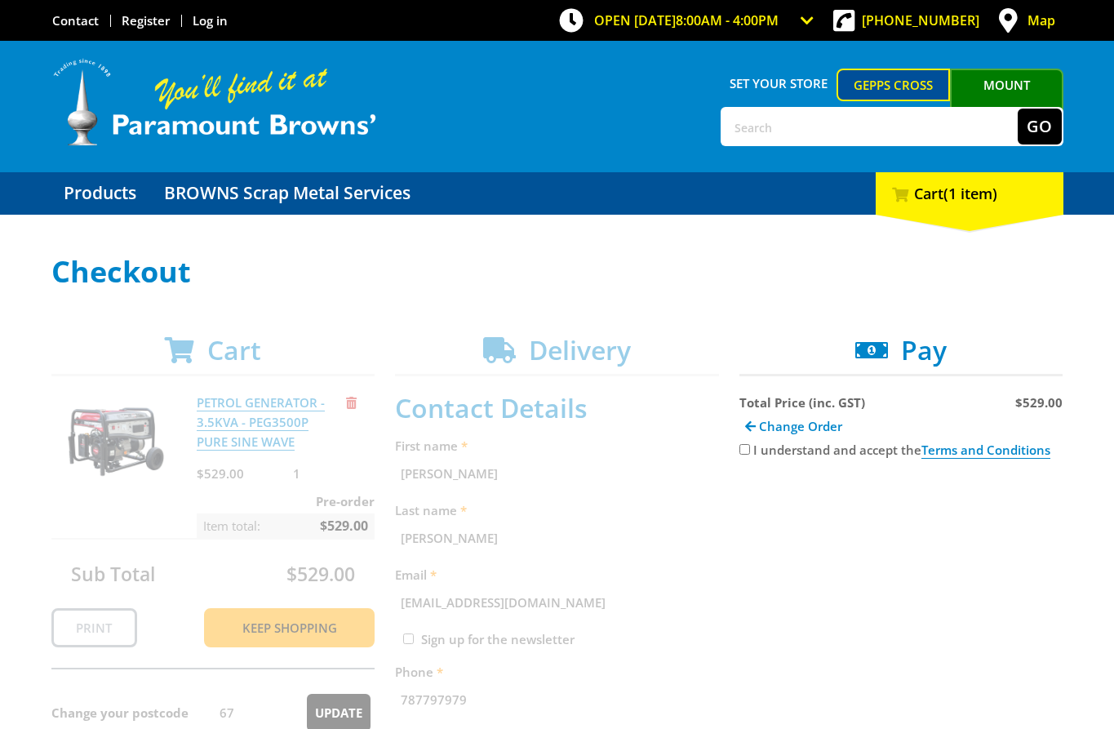
click at [750, 453] on input "I understand and accept the Terms and Conditions" at bounding box center [744, 449] width 11 height 11
checkbox input "true"
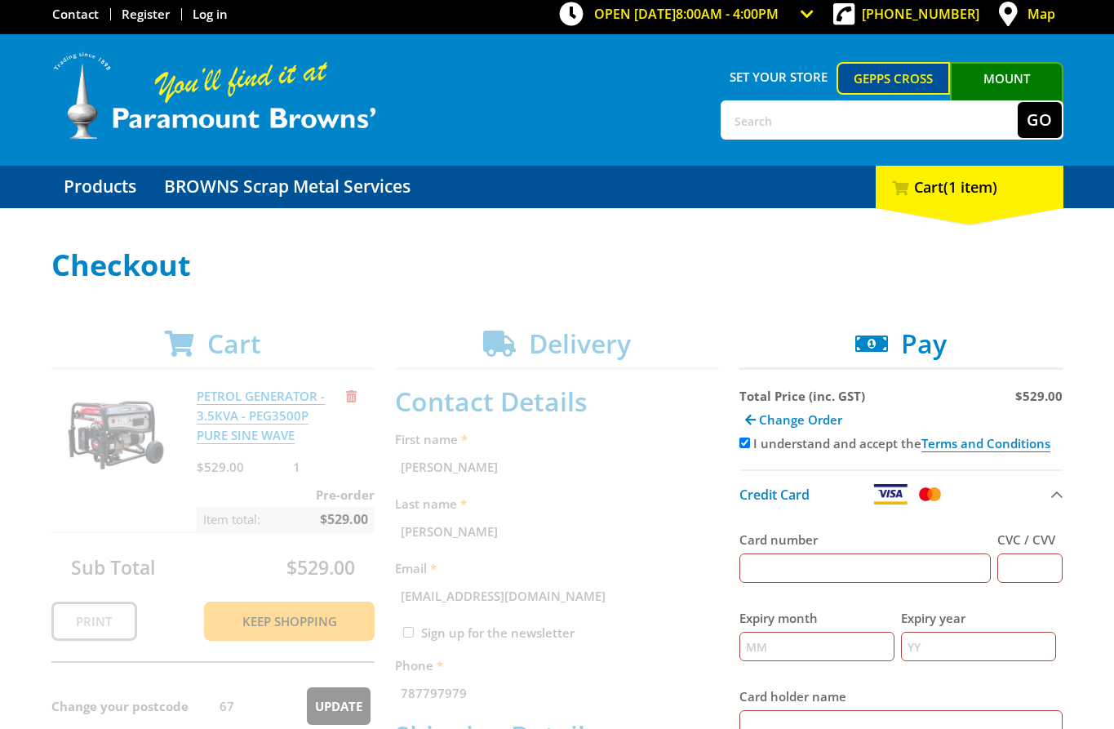
scroll to position [8, 0]
